Goal: Use online tool/utility: Utilize a website feature to perform a specific function

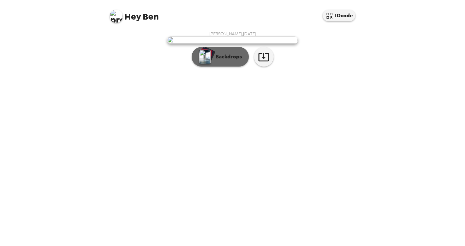
click at [233, 67] on button "Backdrops" at bounding box center [220, 57] width 57 height 20
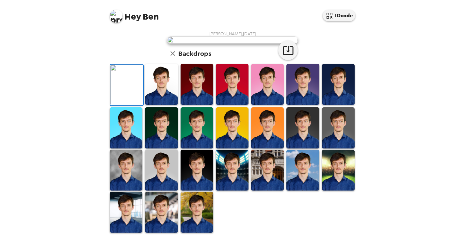
scroll to position [136, 0]
click at [160, 105] on img at bounding box center [161, 84] width 33 height 41
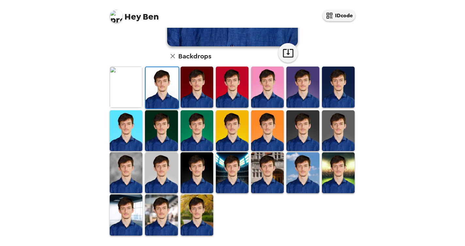
scroll to position [154, 0]
click at [170, 214] on img at bounding box center [161, 215] width 33 height 41
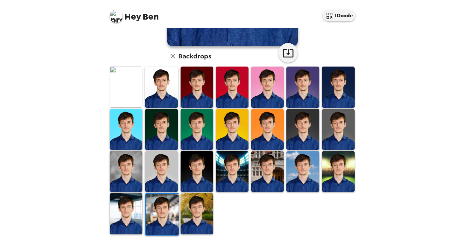
click at [131, 171] on img at bounding box center [126, 171] width 33 height 41
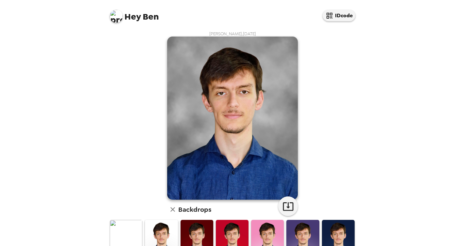
scroll to position [0, 0]
click at [288, 207] on icon "button" at bounding box center [288, 207] width 10 height 8
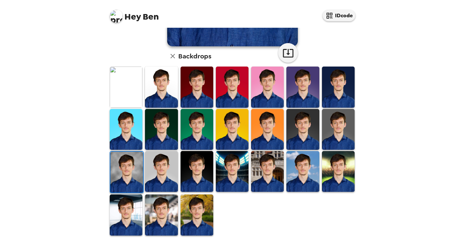
scroll to position [154, 0]
click at [163, 180] on img at bounding box center [161, 171] width 33 height 41
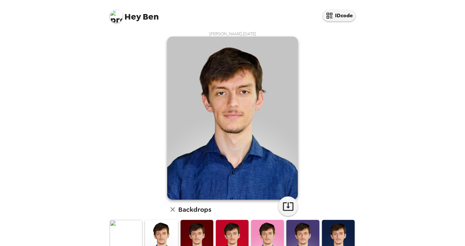
scroll to position [0, 0]
click at [289, 208] on icon "button" at bounding box center [288, 207] width 10 height 8
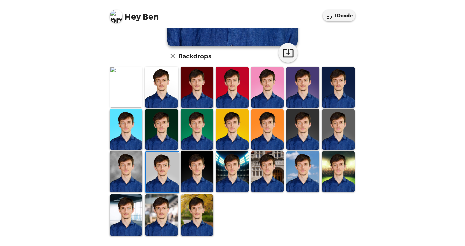
click at [201, 179] on img at bounding box center [197, 171] width 33 height 41
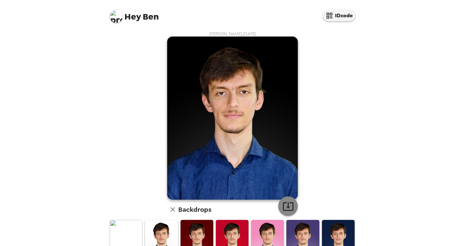
click at [288, 211] on icon "button" at bounding box center [288, 207] width 10 height 8
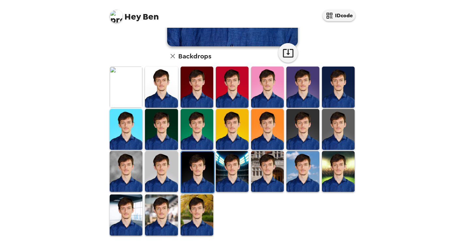
scroll to position [154, 0]
click at [135, 223] on img at bounding box center [126, 215] width 33 height 41
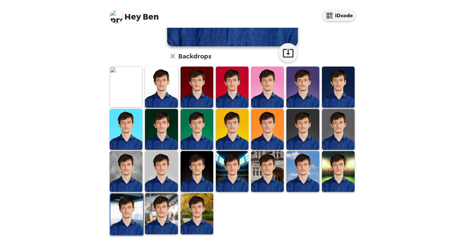
click at [173, 220] on img at bounding box center [161, 213] width 33 height 41
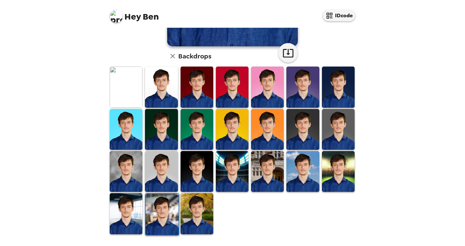
click at [350, 96] on img at bounding box center [338, 87] width 33 height 41
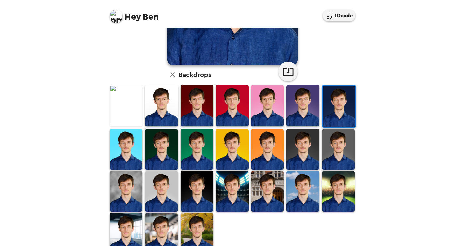
scroll to position [135, 0]
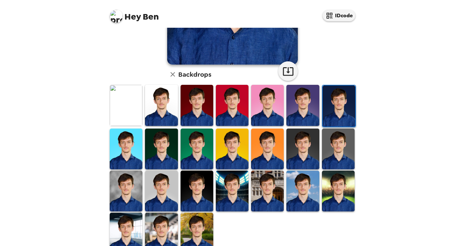
click at [329, 155] on img at bounding box center [338, 149] width 33 height 41
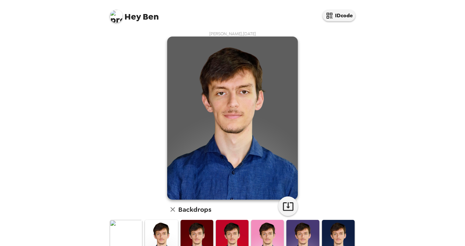
scroll to position [0, 0]
click at [290, 207] on icon "button" at bounding box center [288, 206] width 11 height 11
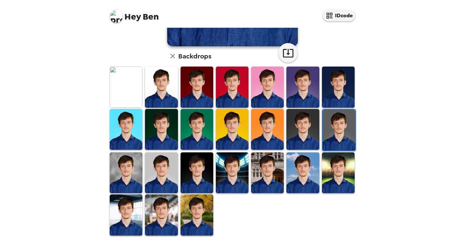
scroll to position [154, 0]
click at [156, 91] on img at bounding box center [161, 87] width 33 height 41
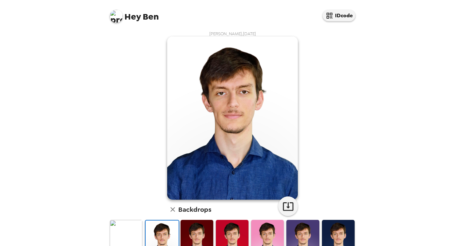
scroll to position [0, 0]
click at [135, 231] on img at bounding box center [126, 240] width 33 height 41
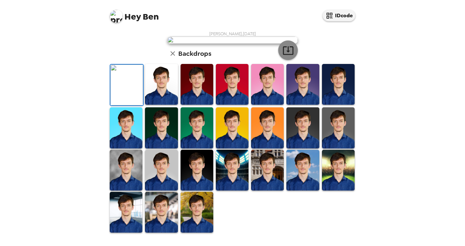
click at [289, 56] on icon "button" at bounding box center [288, 50] width 11 height 11
click at [197, 148] on img at bounding box center [197, 127] width 33 height 41
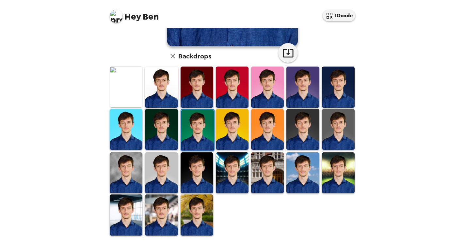
scroll to position [154, 0]
click at [264, 179] on img at bounding box center [267, 173] width 33 height 41
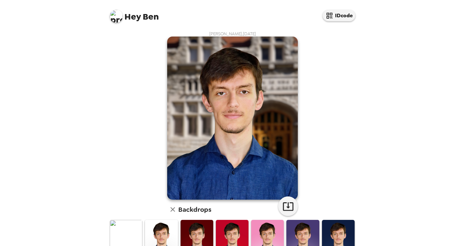
scroll to position [0, 0]
click at [291, 209] on icon "button" at bounding box center [288, 206] width 11 height 11
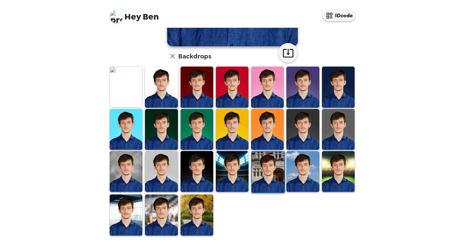
scroll to position [154, 0]
click at [295, 179] on img at bounding box center [303, 171] width 33 height 41
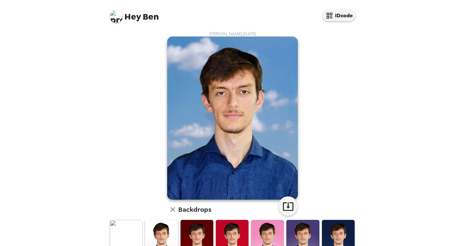
scroll to position [0, 0]
click at [286, 206] on icon "button" at bounding box center [288, 206] width 11 height 11
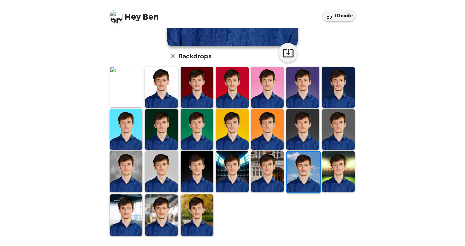
scroll to position [154, 0]
click at [167, 223] on img at bounding box center [161, 215] width 33 height 41
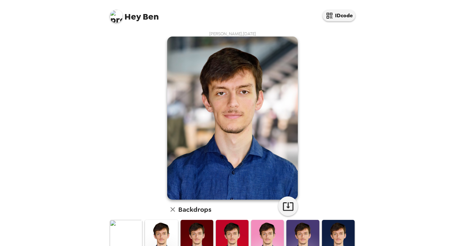
scroll to position [0, 0]
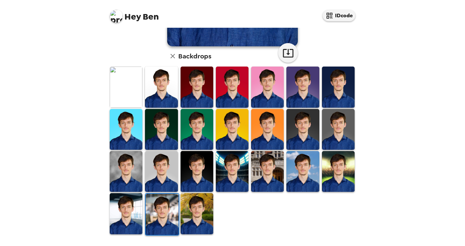
scroll to position [154, 0]
click at [291, 57] on icon "button" at bounding box center [288, 52] width 11 height 11
click at [150, 125] on img at bounding box center [161, 129] width 33 height 41
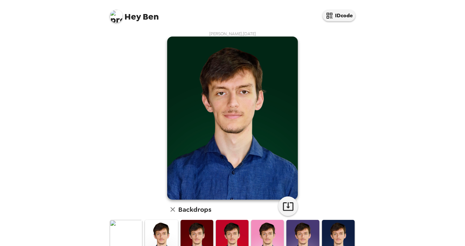
scroll to position [0, 0]
click at [287, 207] on icon "button" at bounding box center [288, 206] width 11 height 11
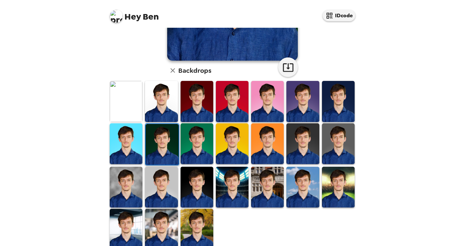
scroll to position [142, 0]
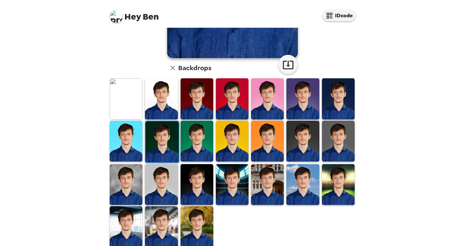
click at [228, 142] on img at bounding box center [232, 141] width 33 height 41
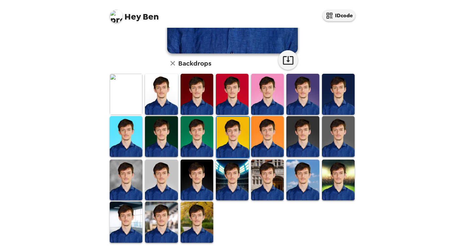
scroll to position [147, 0]
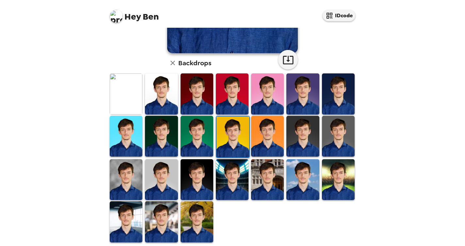
click at [165, 96] on img at bounding box center [161, 94] width 33 height 41
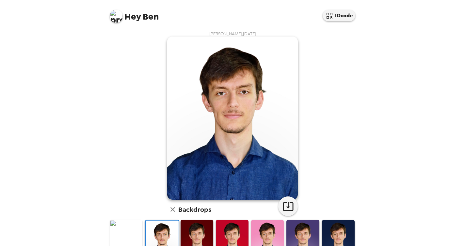
scroll to position [0, 0]
click at [286, 209] on icon "button" at bounding box center [288, 206] width 11 height 11
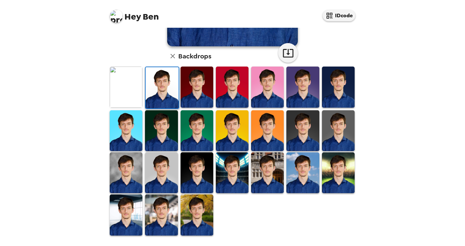
scroll to position [154, 0]
click at [335, 182] on img at bounding box center [338, 173] width 33 height 41
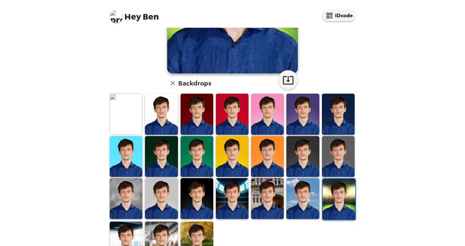
scroll to position [127, 0]
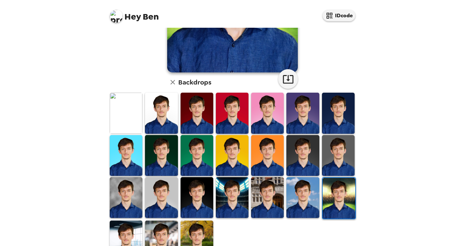
click at [307, 116] on img at bounding box center [303, 113] width 33 height 41
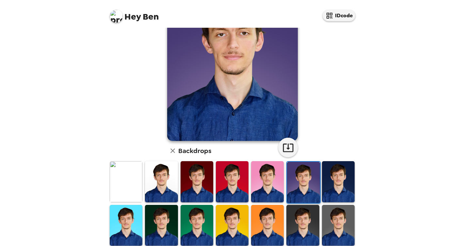
scroll to position [61, 0]
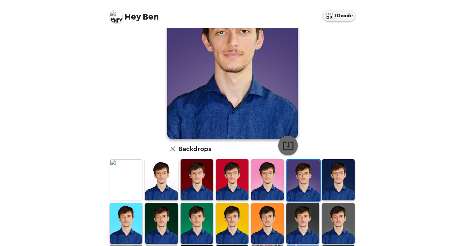
click at [286, 143] on icon "button" at bounding box center [288, 146] width 10 height 8
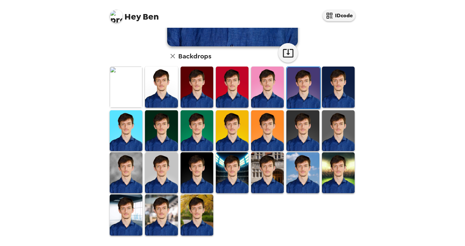
scroll to position [154, 0]
click at [200, 218] on img at bounding box center [197, 215] width 33 height 41
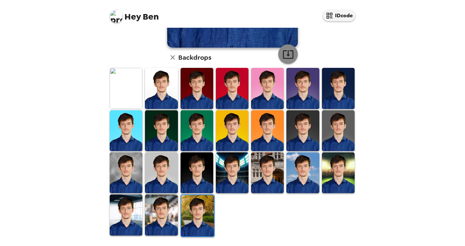
click at [289, 52] on icon "button" at bounding box center [288, 54] width 11 height 11
click at [192, 92] on img at bounding box center [197, 88] width 33 height 41
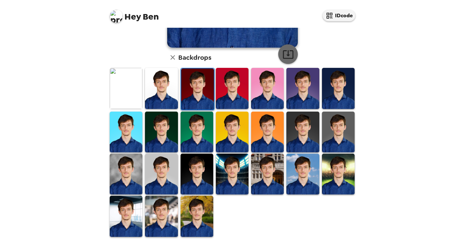
click at [287, 56] on icon "button" at bounding box center [288, 54] width 11 height 11
